Goal: Information Seeking & Learning: Check status

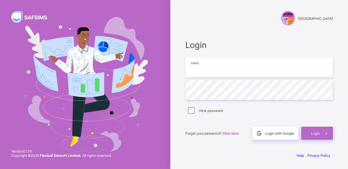
click at [206, 69] on input "email" at bounding box center [258, 67] width 147 height 20
type input "**********"
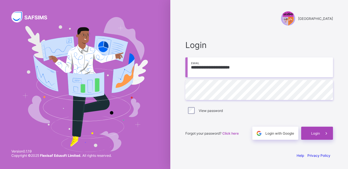
click at [313, 132] on span "Login" at bounding box center [315, 133] width 9 height 4
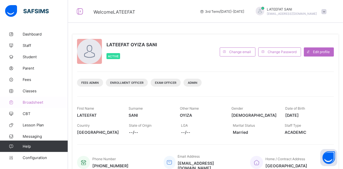
click at [35, 103] on span "Broadsheet" at bounding box center [45, 102] width 45 height 5
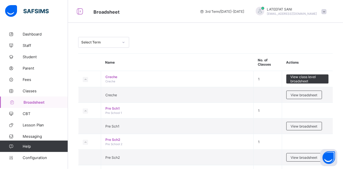
scroll to position [147, 0]
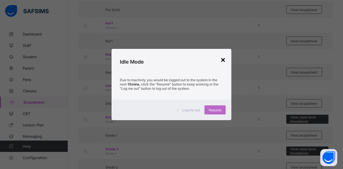
click at [226, 59] on div "×" at bounding box center [223, 59] width 5 height 10
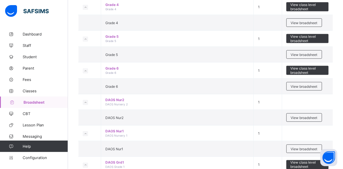
scroll to position [398, 0]
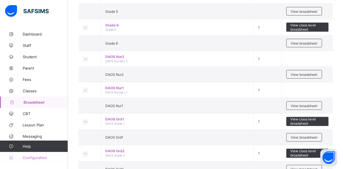
click at [43, 155] on link "Configuration" at bounding box center [34, 157] width 68 height 11
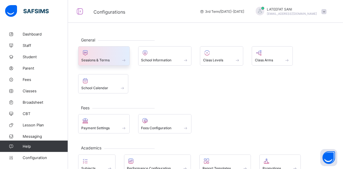
click at [117, 54] on div at bounding box center [103, 52] width 45 height 7
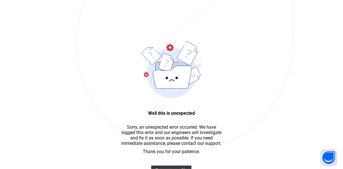
scroll to position [14, 0]
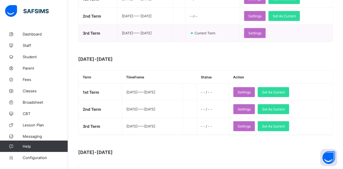
scroll to position [125, 0]
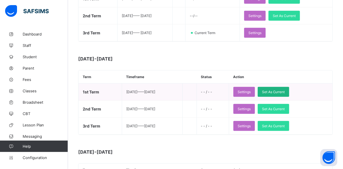
click at [281, 90] on span "Set As Current" at bounding box center [273, 92] width 23 height 4
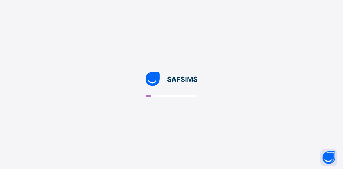
scroll to position [0, 0]
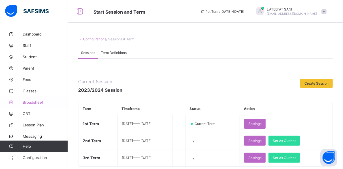
click at [38, 101] on span "Broadsheet" at bounding box center [45, 102] width 45 height 5
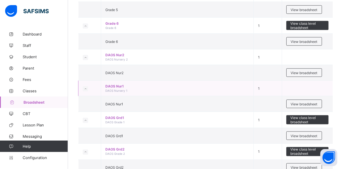
scroll to position [373, 0]
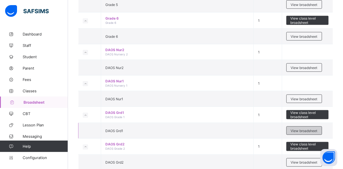
click at [297, 128] on span "View broadsheet" at bounding box center [304, 130] width 27 height 4
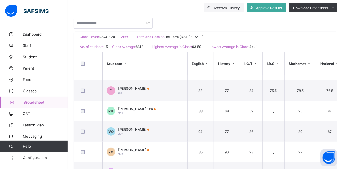
scroll to position [77, 0]
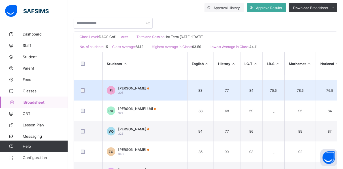
click at [149, 88] on span "[PERSON_NAME]" at bounding box center [133, 88] width 31 height 4
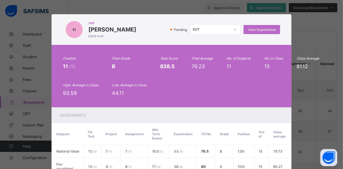
click at [150, 88] on div "Position 11 /15 Final Grade B Total Score 838.5 Final Average 76.23 No. of Subj…" at bounding box center [172, 76] width 218 height 40
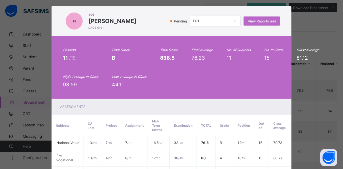
scroll to position [9, 0]
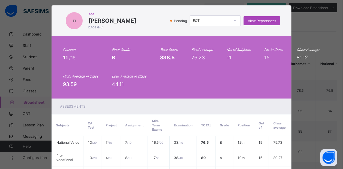
click at [259, 18] on div "View Reportsheet" at bounding box center [262, 20] width 37 height 9
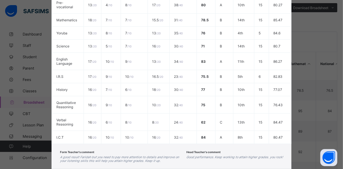
scroll to position [185, 0]
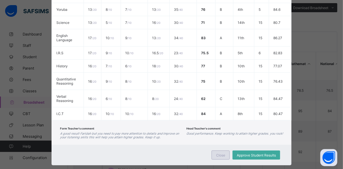
click at [221, 153] on span "Close" at bounding box center [220, 155] width 9 height 4
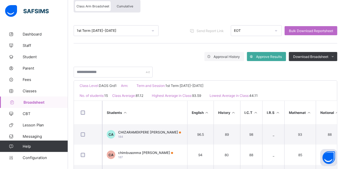
scroll to position [52, 0]
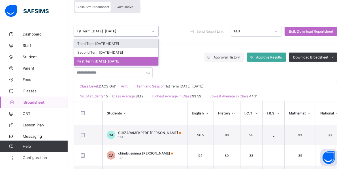
click at [153, 30] on icon at bounding box center [152, 31] width 3 height 6
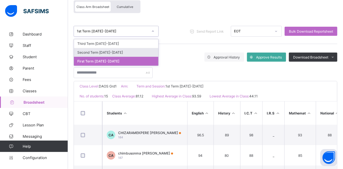
click at [119, 50] on div "Second Term 2023-2024" at bounding box center [116, 52] width 84 height 9
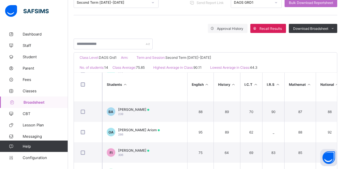
scroll to position [43, 0]
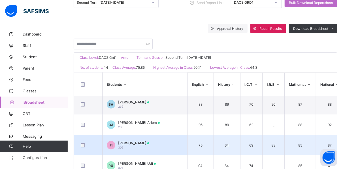
click at [145, 143] on span "[PERSON_NAME]" at bounding box center [133, 143] width 31 height 4
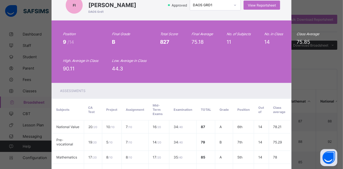
scroll to position [0, 0]
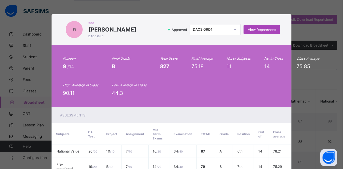
click at [256, 28] on span "View Reportsheet" at bounding box center [262, 29] width 28 height 4
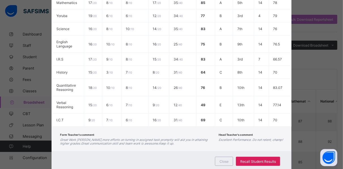
scroll to position [185, 0]
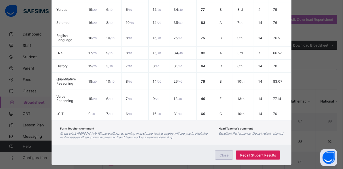
click at [222, 153] on span "Close" at bounding box center [224, 155] width 9 height 4
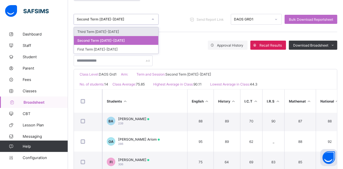
click at [154, 17] on icon at bounding box center [152, 19] width 3 height 6
click at [119, 31] on div "Third Term 2023-2024" at bounding box center [116, 31] width 84 height 9
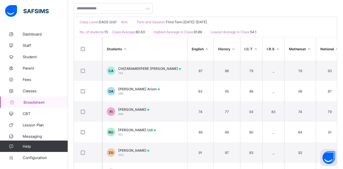
scroll to position [115, 0]
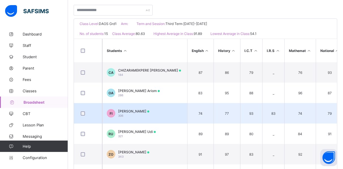
click at [141, 112] on div "Fareedah Adio Isah 306" at bounding box center [133, 113] width 31 height 9
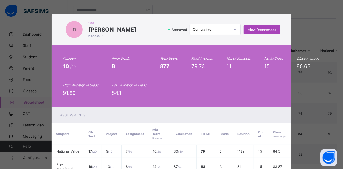
click at [256, 27] on div "View Reportsheet" at bounding box center [262, 29] width 37 height 9
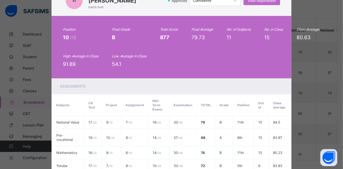
scroll to position [19, 0]
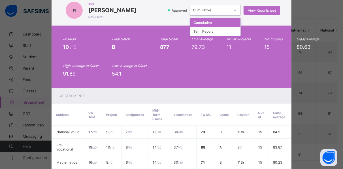
click at [235, 11] on icon at bounding box center [235, 10] width 3 height 6
click at [217, 31] on div "Term Report" at bounding box center [215, 31] width 50 height 9
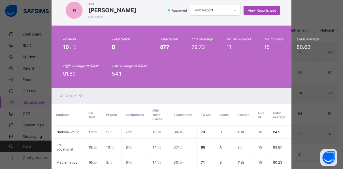
click at [267, 9] on span "View Reportsheet" at bounding box center [262, 10] width 28 height 4
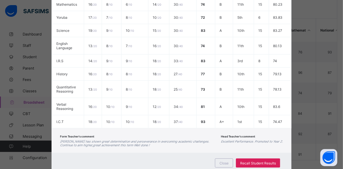
scroll to position [185, 0]
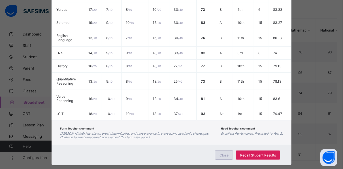
click at [222, 153] on span "Close" at bounding box center [224, 155] width 9 height 4
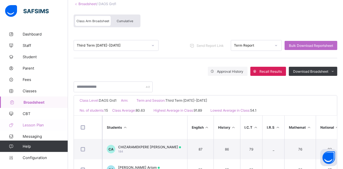
scroll to position [37, 0]
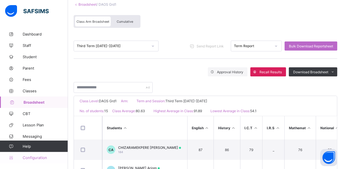
click at [41, 156] on span "Configuration" at bounding box center [45, 157] width 45 height 5
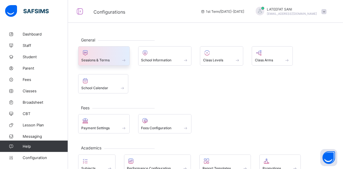
click at [118, 54] on div at bounding box center [103, 52] width 45 height 7
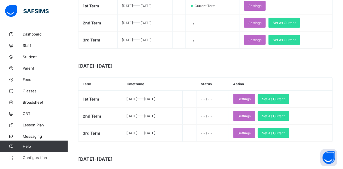
scroll to position [118, 0]
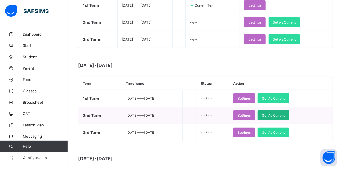
click at [275, 113] on span "Set As Current" at bounding box center [273, 115] width 23 height 4
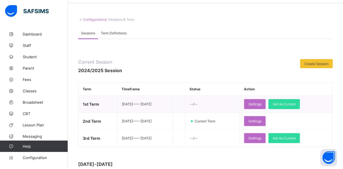
scroll to position [22, 0]
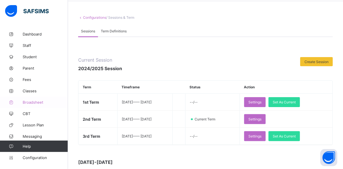
click at [34, 99] on link "Broadsheet" at bounding box center [34, 101] width 68 height 11
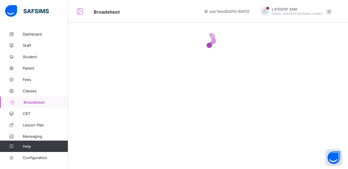
click at [37, 102] on span "Broadsheet" at bounding box center [46, 102] width 45 height 5
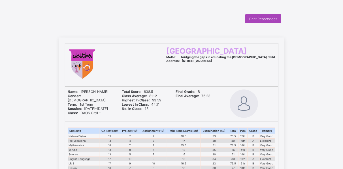
click at [261, 18] on span "Print Reportsheet" at bounding box center [263, 19] width 27 height 4
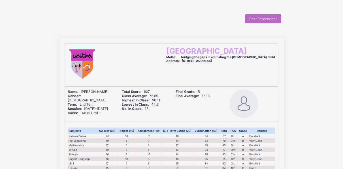
click at [196, 94] on b "Final Average:" at bounding box center [188, 96] width 24 height 4
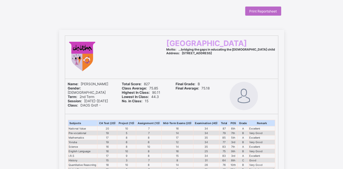
scroll to position [7, 0]
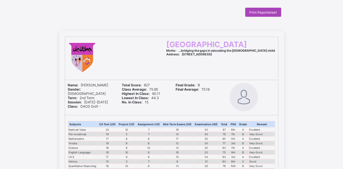
click at [267, 10] on span "Print Reportsheet" at bounding box center [263, 12] width 27 height 4
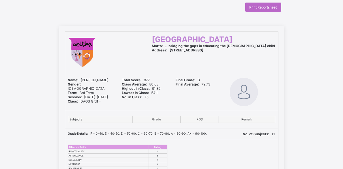
scroll to position [8, 0]
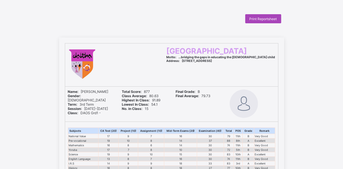
click at [267, 19] on span "Print Reportsheet" at bounding box center [263, 19] width 27 height 4
